Goal: Task Accomplishment & Management: Use online tool/utility

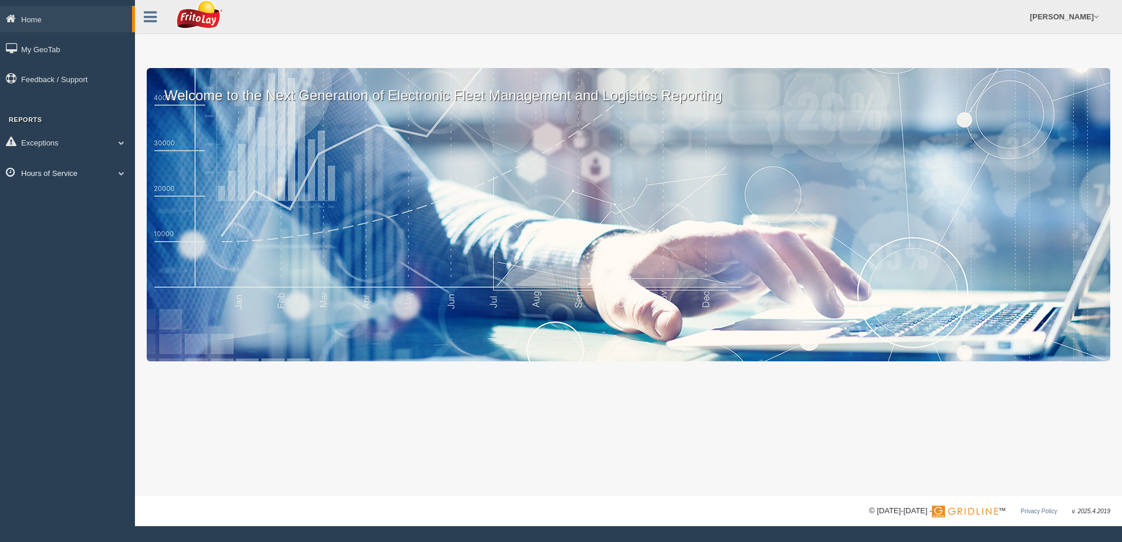
click at [120, 174] on span at bounding box center [121, 173] width 15 height 6
click at [104, 216] on link "HOS Violation Audit Reports" at bounding box center [76, 220] width 111 height 21
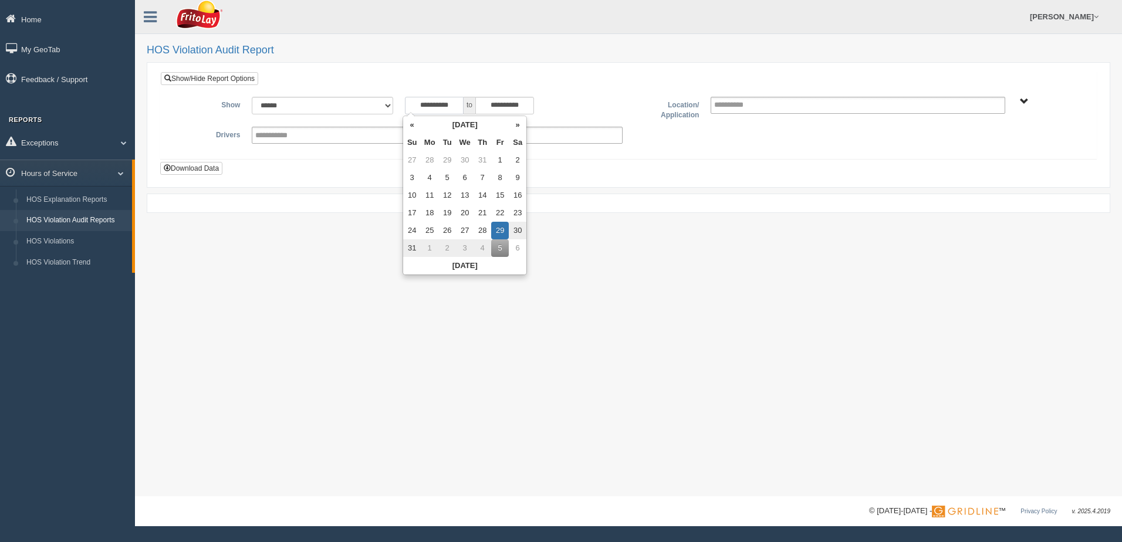
click at [411, 107] on input "**********" at bounding box center [434, 106] width 59 height 18
click at [411, 123] on th "«" at bounding box center [412, 125] width 18 height 18
click at [431, 172] on td "7" at bounding box center [432, 178] width 18 height 18
type input "**********"
click at [1027, 100] on span "NORTHCENTRAL REGION" at bounding box center [1024, 101] width 9 height 9
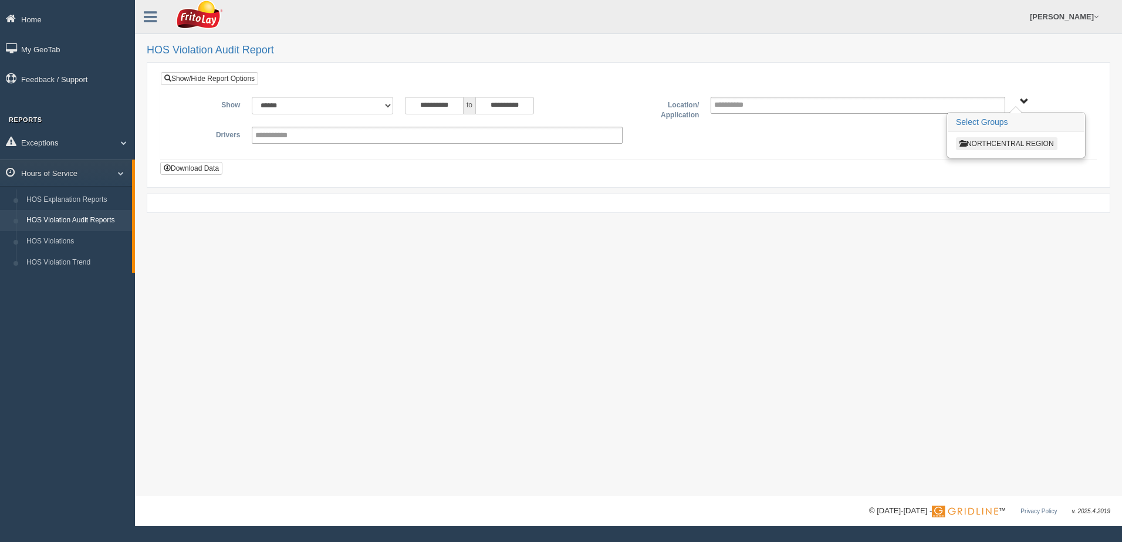
click at [1001, 144] on button "NORTHCENTRAL REGION" at bounding box center [1006, 143] width 101 height 13
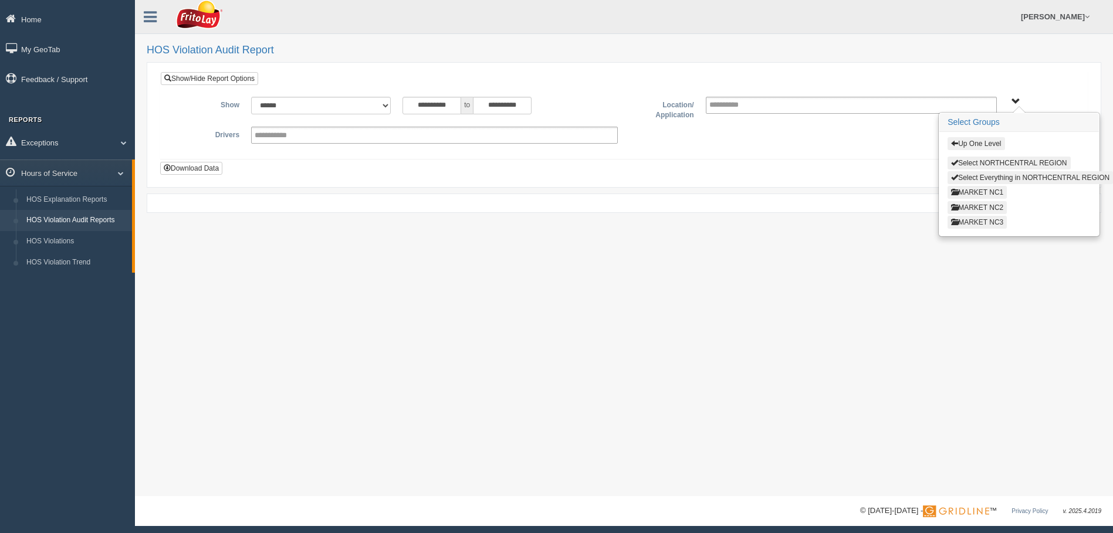
click at [991, 223] on button "MARKET NC3" at bounding box center [976, 222] width 59 height 13
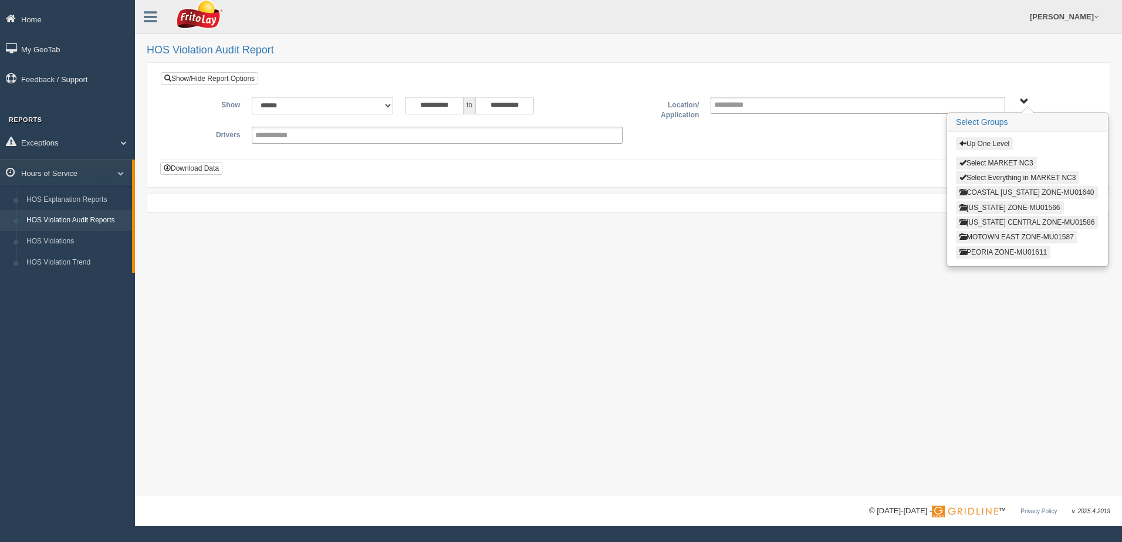
click at [978, 194] on button "COASTAL MICHIGAN ZONE-MU01640" at bounding box center [1027, 192] width 142 height 13
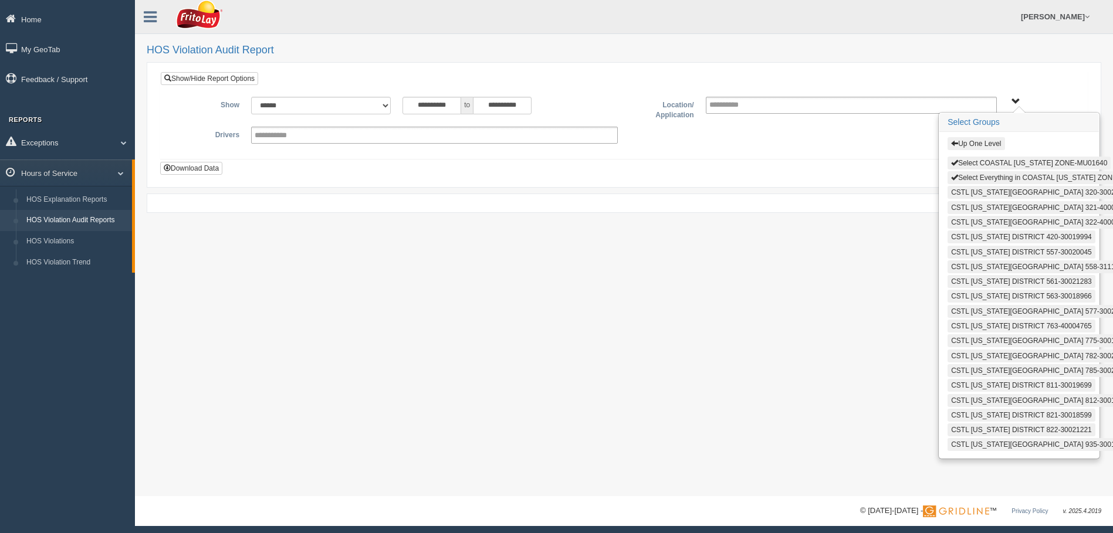
click at [974, 180] on button "Select Everything in COASTAL MICHIGAN ZONE-MU01640" at bounding box center [1050, 177] width 206 height 13
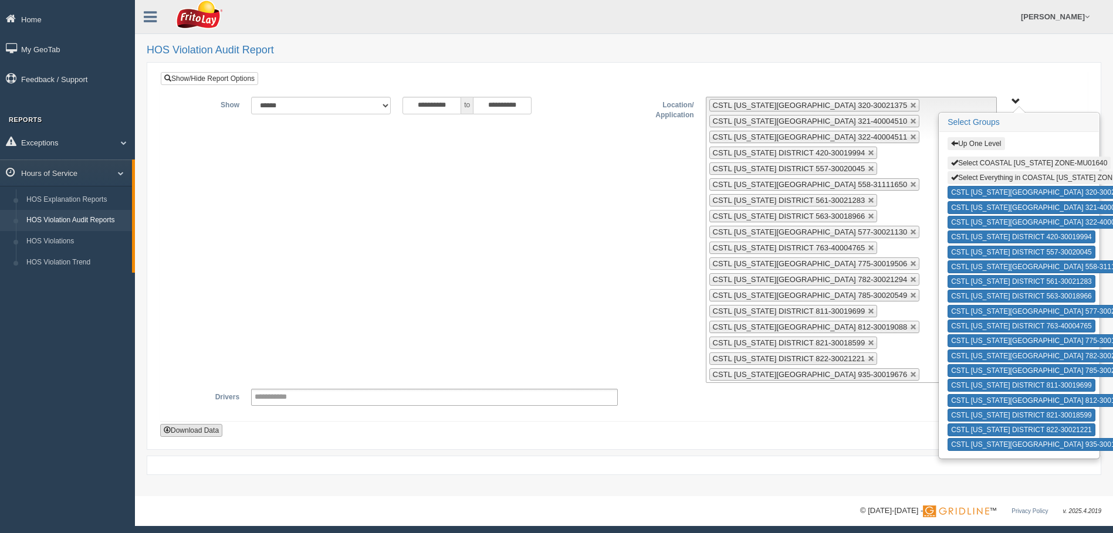
click at [186, 432] on button "Download Data" at bounding box center [191, 430] width 62 height 13
